Goal: Entertainment & Leisure: Consume media (video, audio)

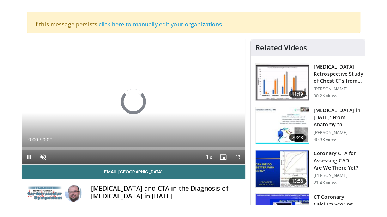
scroll to position [121, 0]
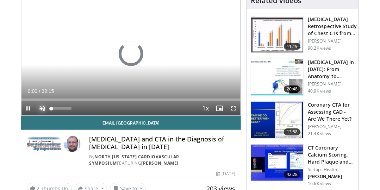
click at [43, 108] on span "Video Player" at bounding box center [43, 108] width 14 height 14
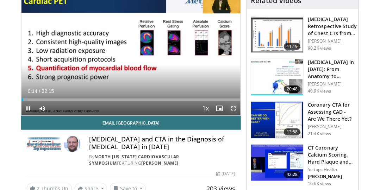
click at [233, 106] on span "Video Player" at bounding box center [234, 108] width 14 height 14
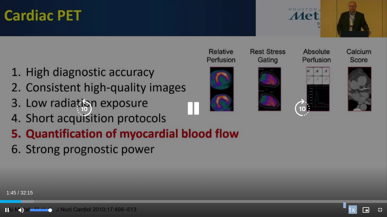
drag, startPoint x: 49, startPoint y: 210, endPoint x: 57, endPoint y: 212, distance: 8.0
click at [55, 190] on video-js "**********" at bounding box center [193, 108] width 387 height 217
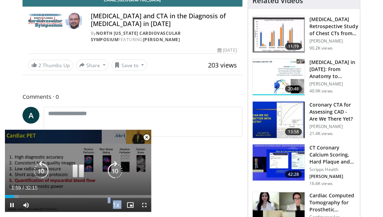
click at [144, 190] on span "Video Player" at bounding box center [144, 205] width 14 height 14
click at [76, 173] on icon "Video Player" at bounding box center [78, 171] width 20 height 20
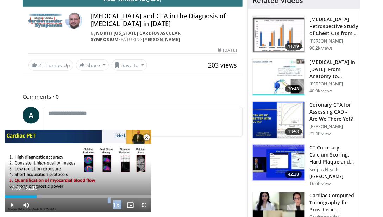
click at [144, 190] on span "Video Player" at bounding box center [144, 205] width 14 height 14
click at [147, 138] on span "Video Player" at bounding box center [147, 137] width 14 height 14
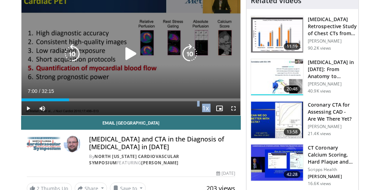
click at [131, 48] on icon "Video Player" at bounding box center [131, 54] width 20 height 20
click at [237, 108] on span "Video Player" at bounding box center [234, 108] width 14 height 14
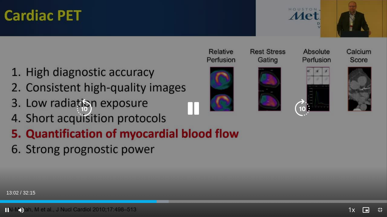
click at [190, 109] on icon "Video Player" at bounding box center [194, 109] width 20 height 20
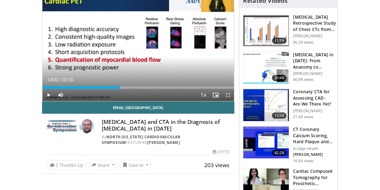
scroll to position [244, 0]
